Goal: Book appointment/travel/reservation

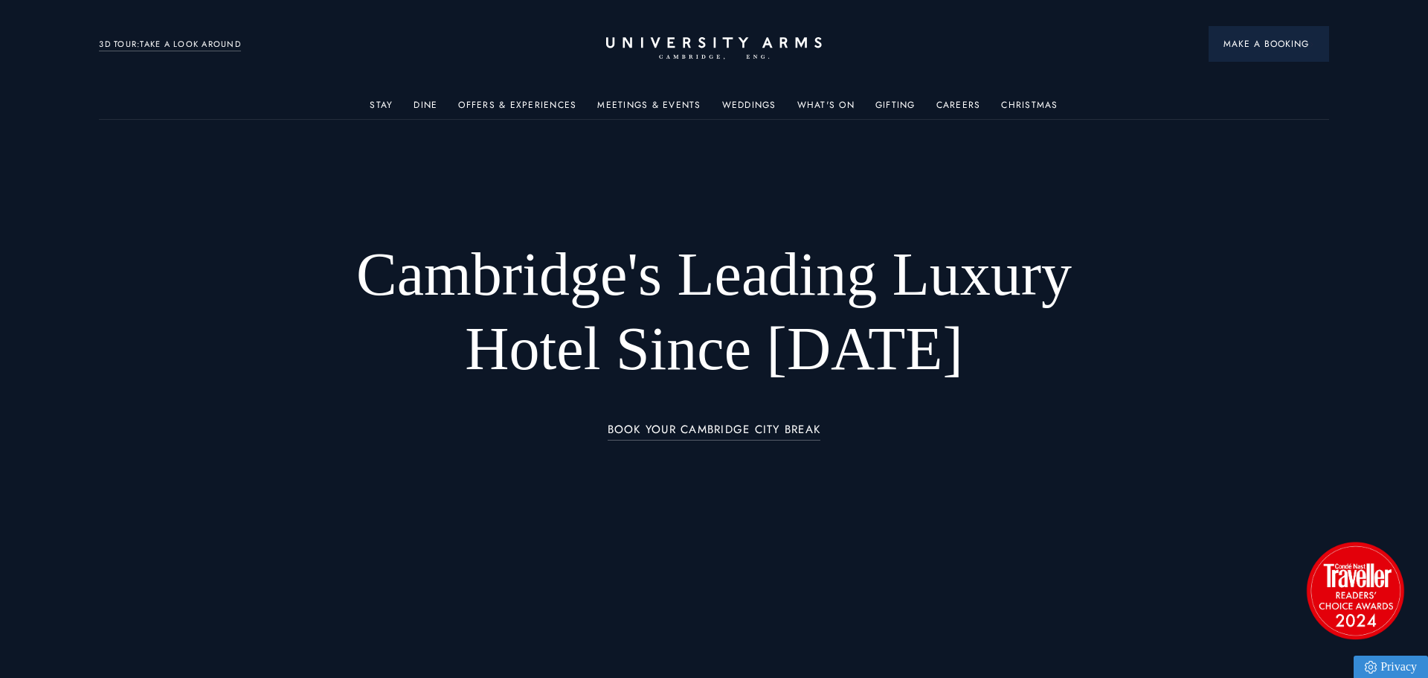
click at [1281, 44] on span "Make a Booking" at bounding box center [1268, 43] width 91 height 13
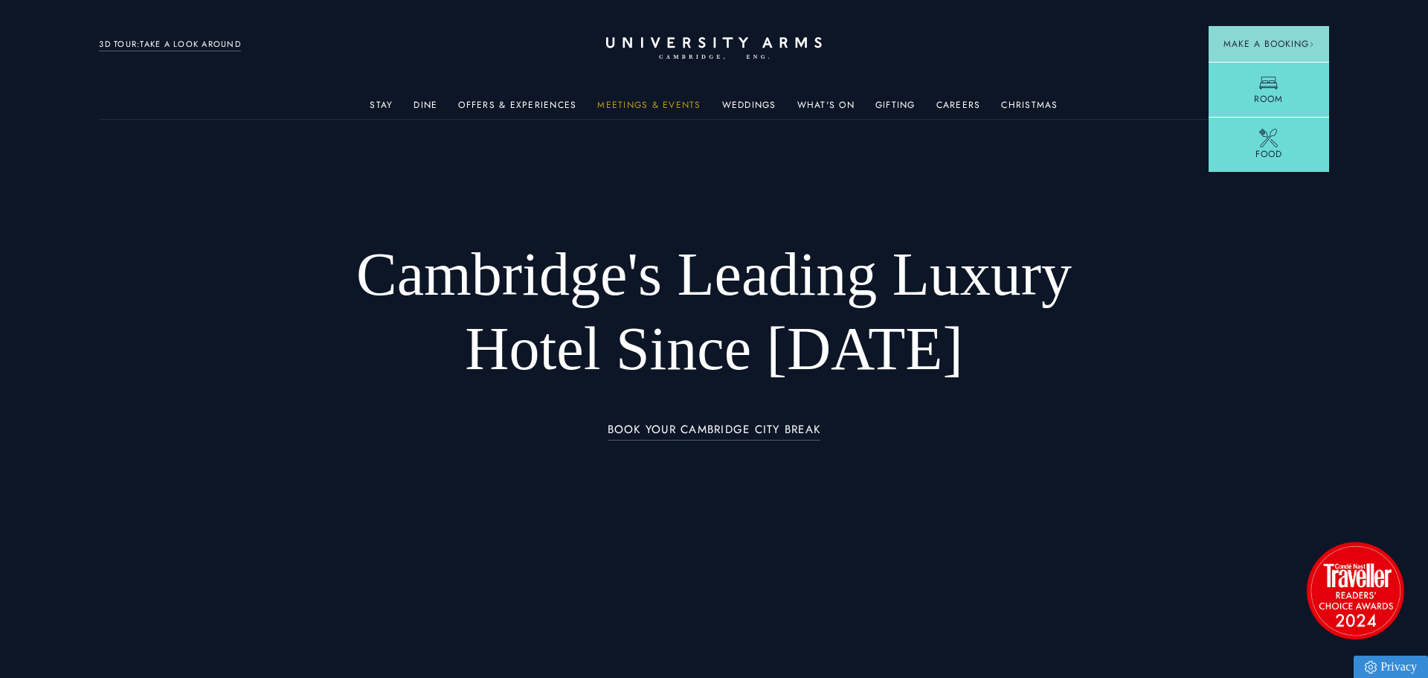
click at [650, 114] on link "Meetings & Events" at bounding box center [648, 109] width 103 height 19
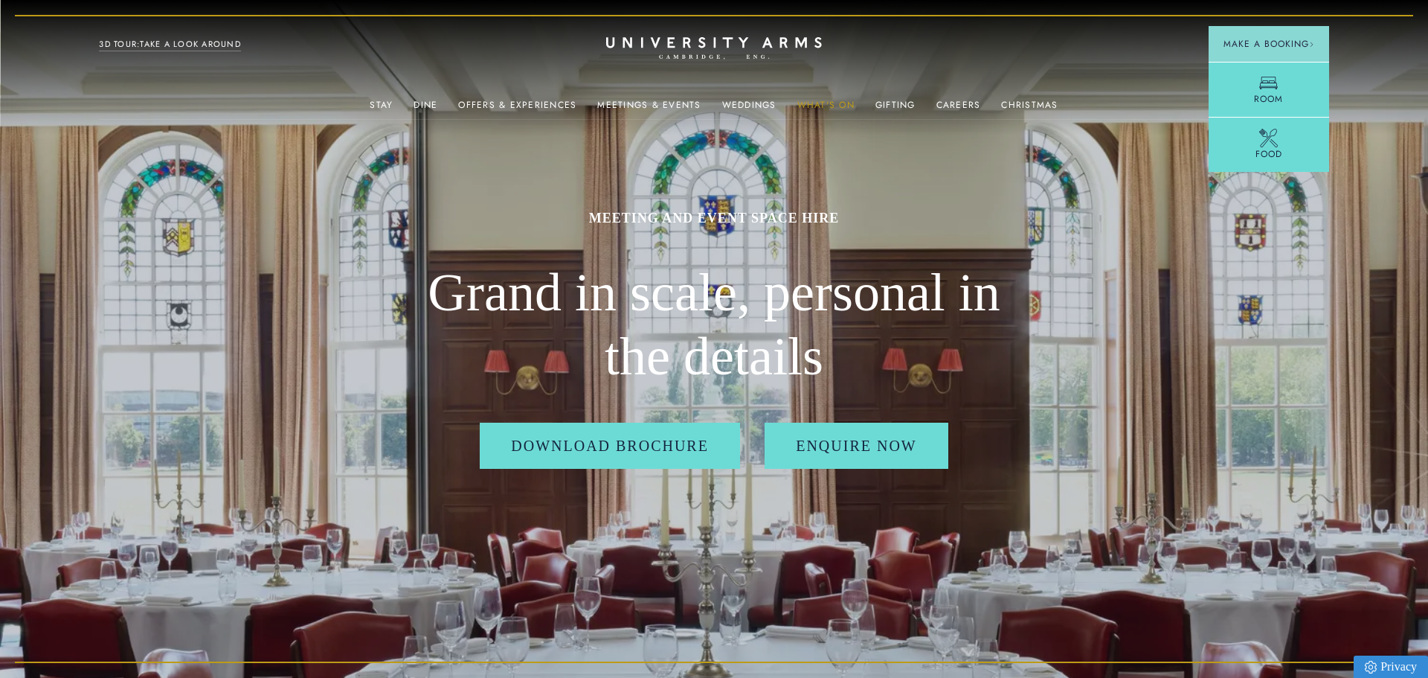
click at [843, 103] on link "What's On" at bounding box center [825, 109] width 57 height 19
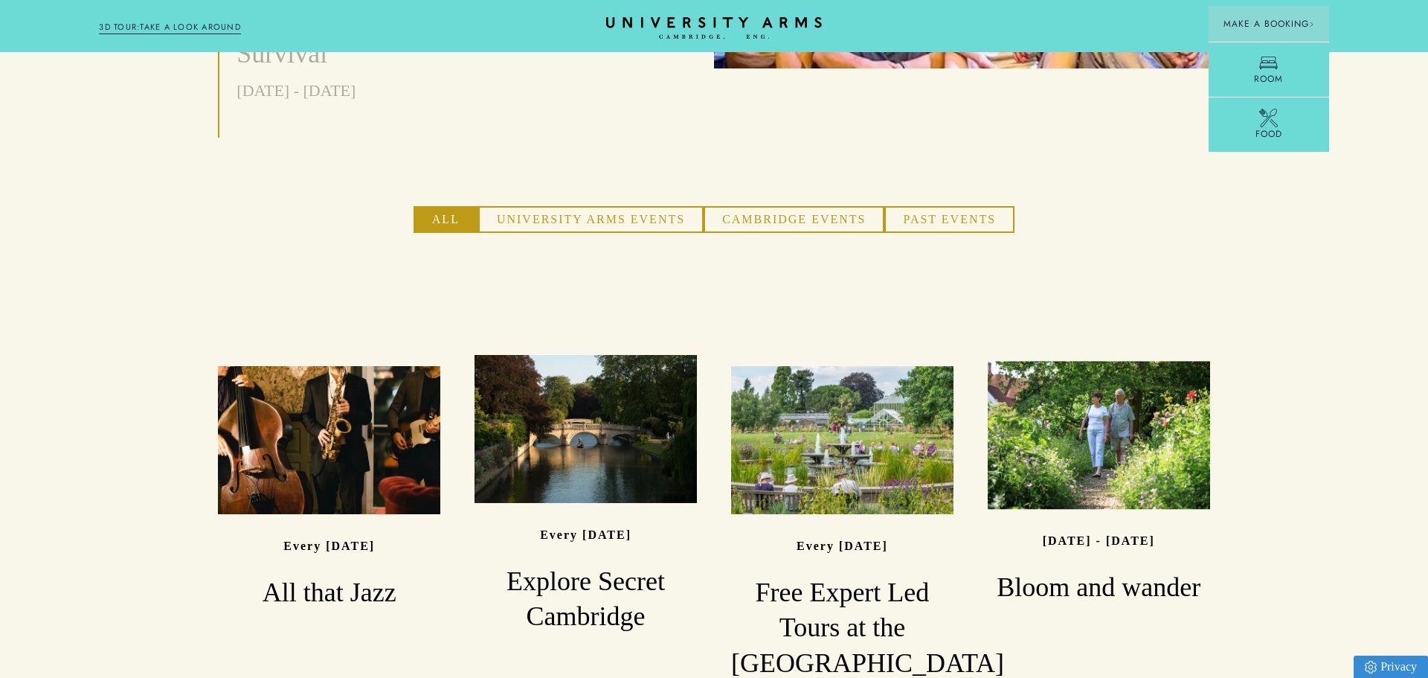
scroll to position [980, 0]
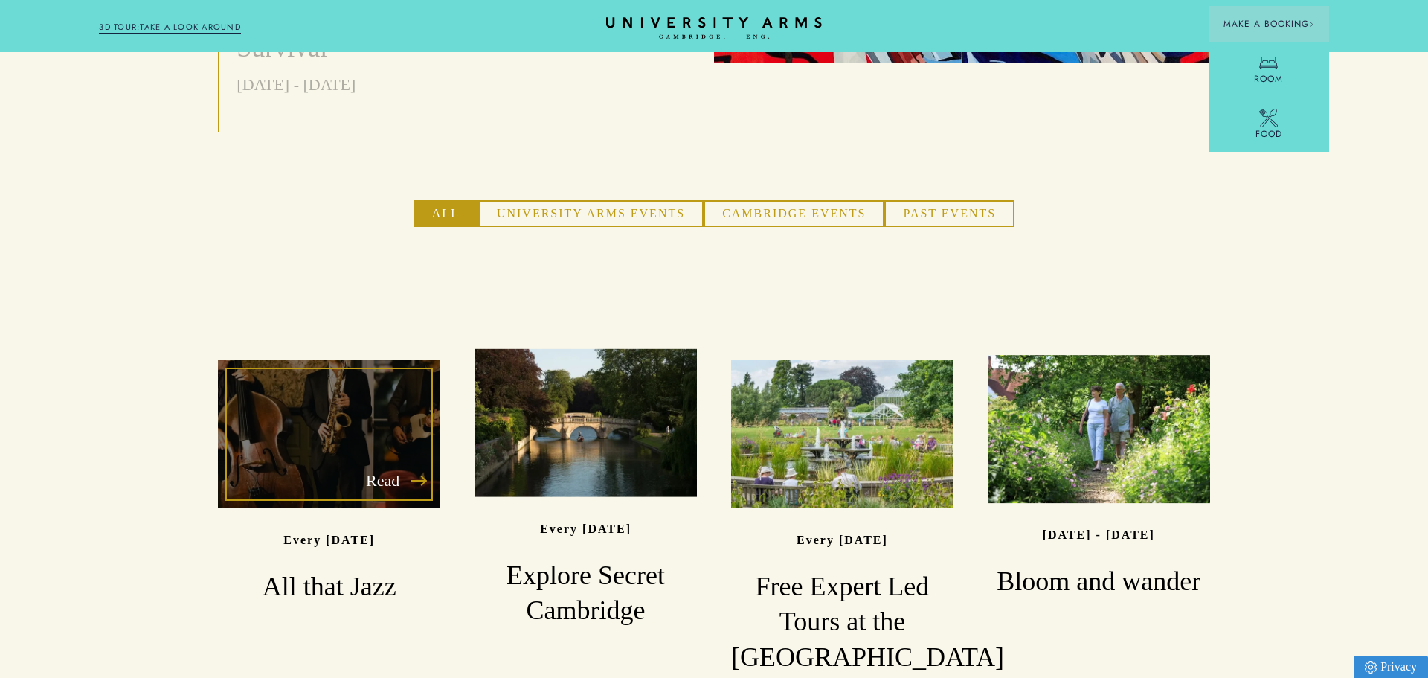
click at [285, 366] on div "Read" at bounding box center [329, 434] width 222 height 148
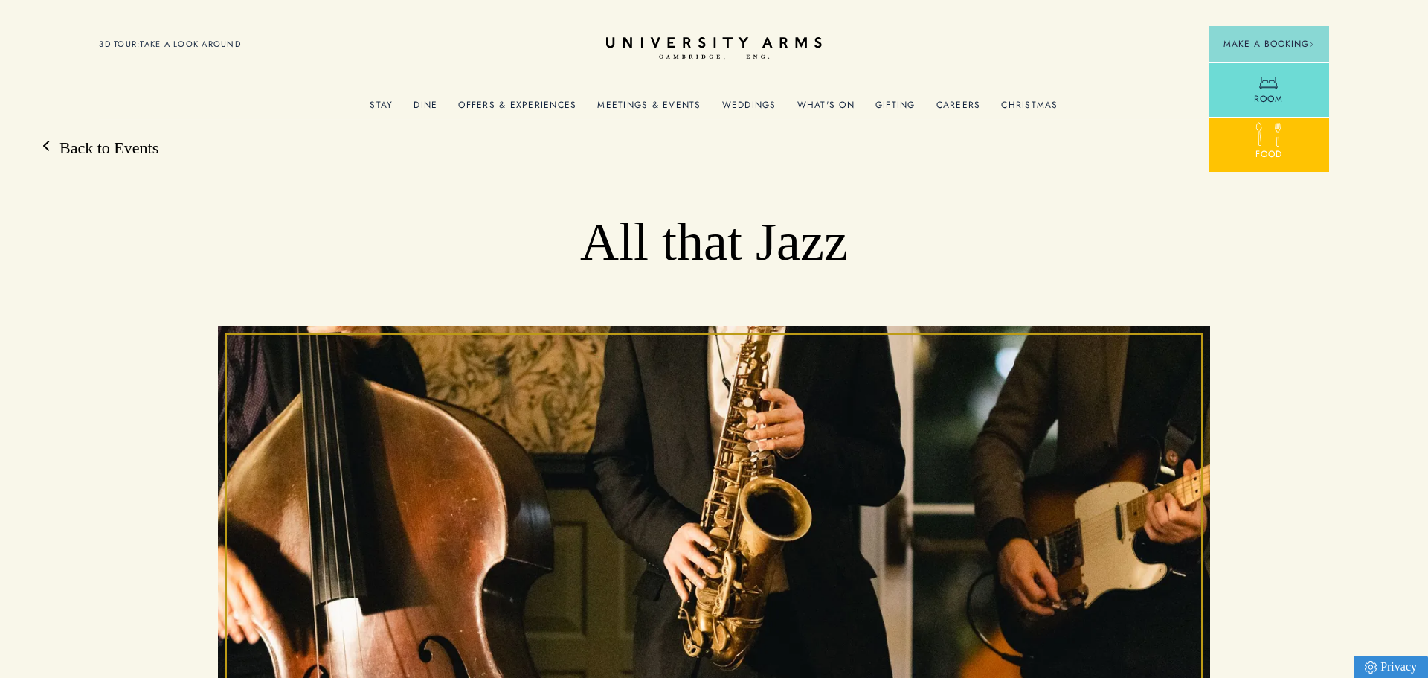
click at [1272, 142] on icon at bounding box center [1259, 134] width 26 height 26
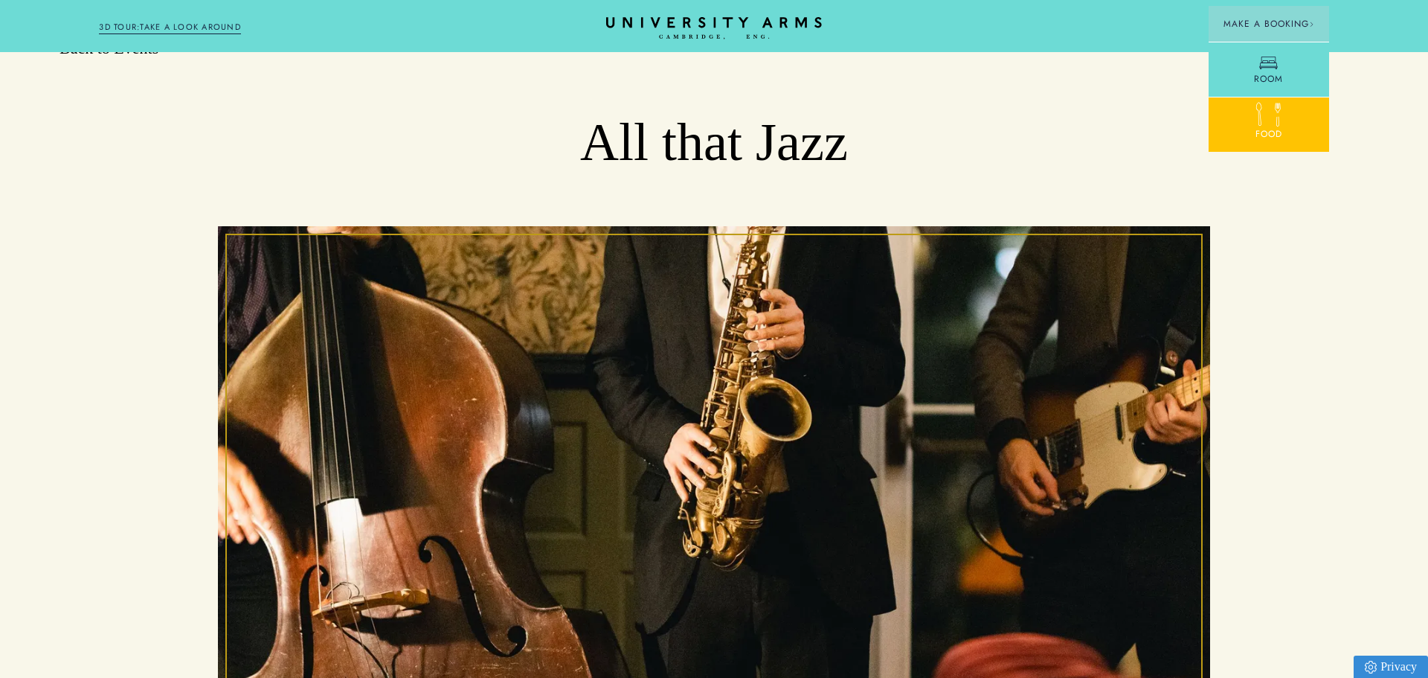
scroll to position [88, 0]
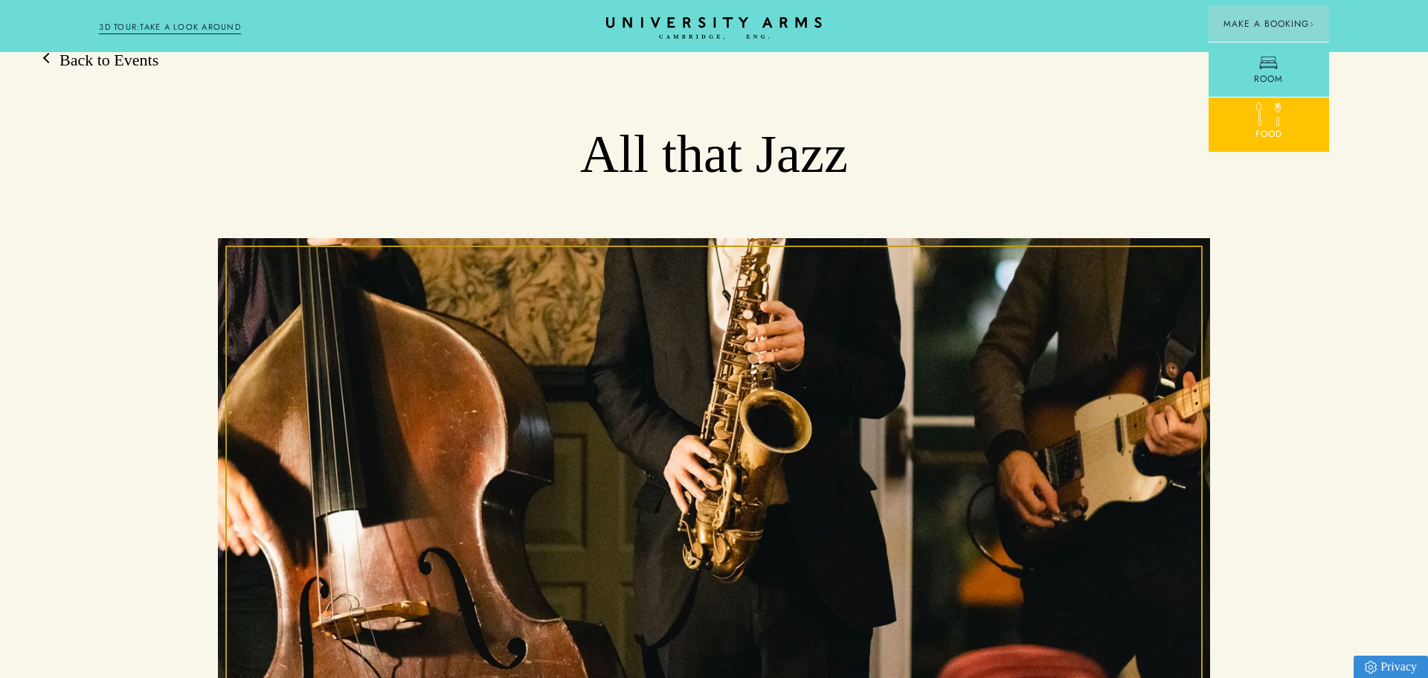
click at [1277, 142] on link "Food" at bounding box center [1269, 124] width 120 height 55
